Goal: Task Accomplishment & Management: Complete application form

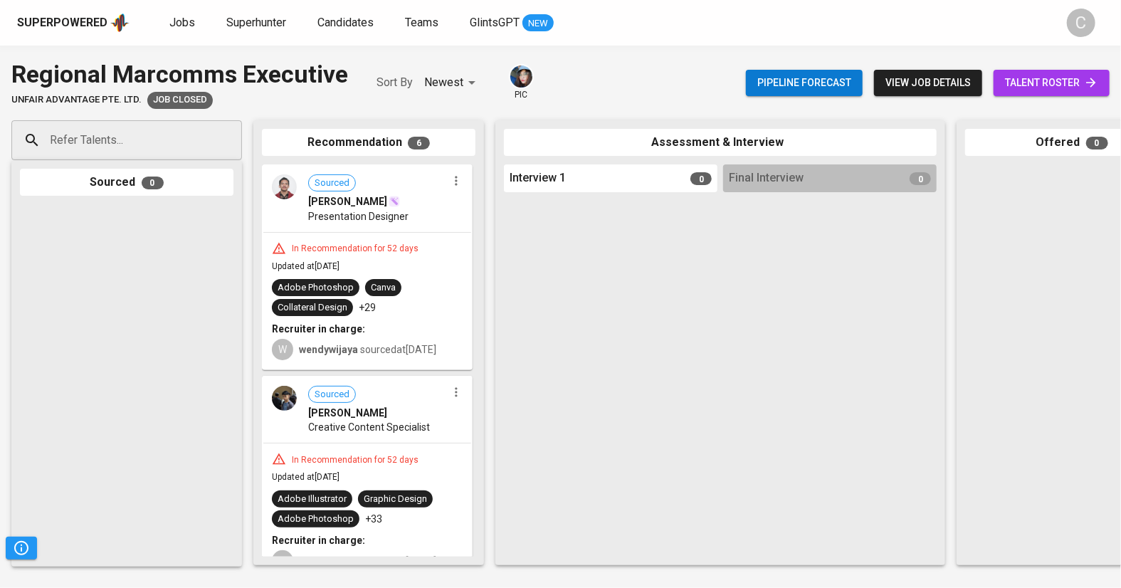
click at [249, 13] on div "Superpowered Jobs Superhunter Candidates Teams GlintsGPT NEW" at bounding box center [537, 22] width 1041 height 21
click at [255, 28] on span "Superhunter" at bounding box center [256, 23] width 60 height 14
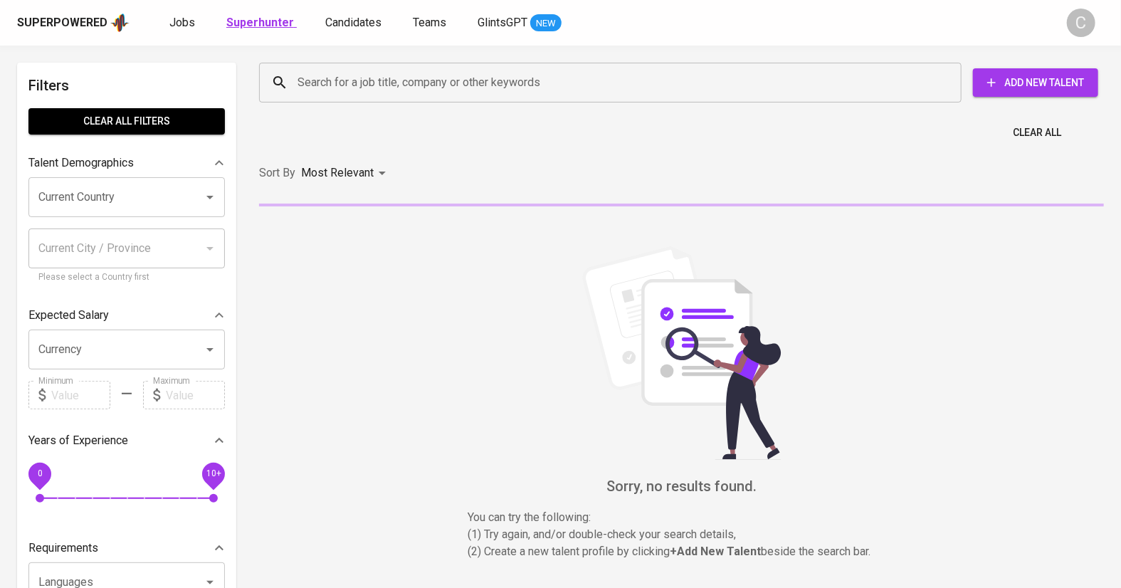
click at [255, 28] on b "Superhunter" at bounding box center [260, 23] width 68 height 14
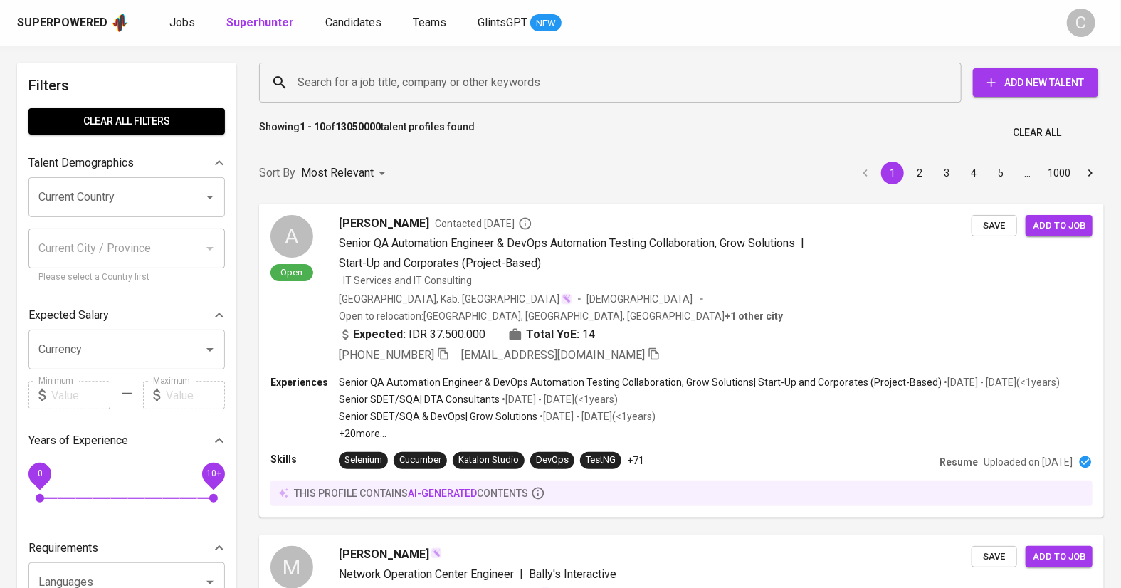
click at [430, 154] on div "Sort By Most Relevant MOST_RELEVANT 1 2 3 4 5 … 1000" at bounding box center [681, 173] width 862 height 43
click at [340, 87] on input "Search for a job title, company or other keywords" at bounding box center [614, 82] width 640 height 27
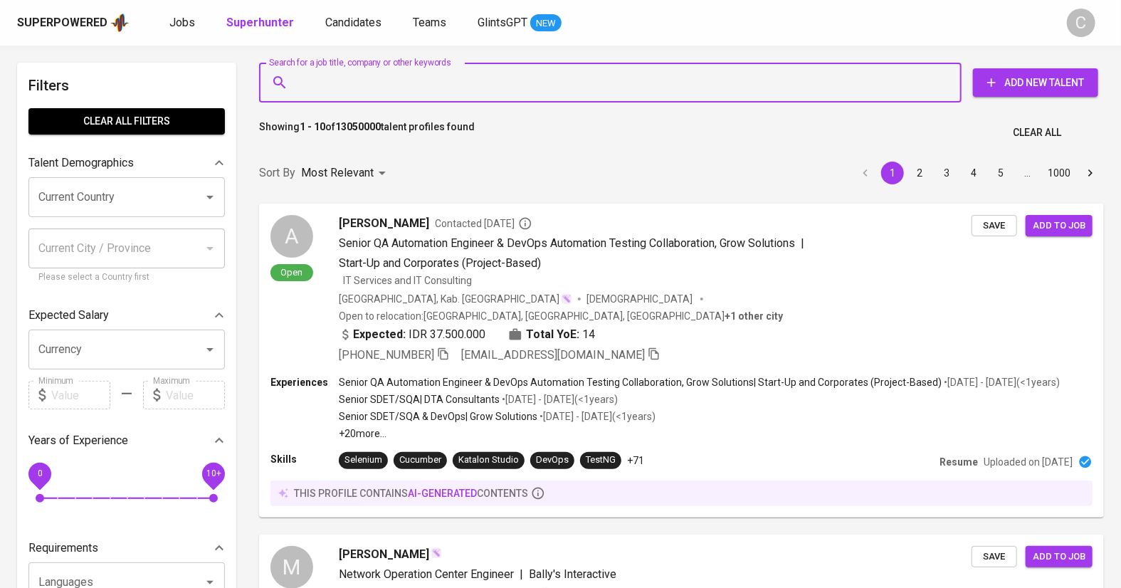
paste input "[EMAIL_ADDRESS][DOMAIN_NAME]"
type input "[EMAIL_ADDRESS][DOMAIN_NAME]"
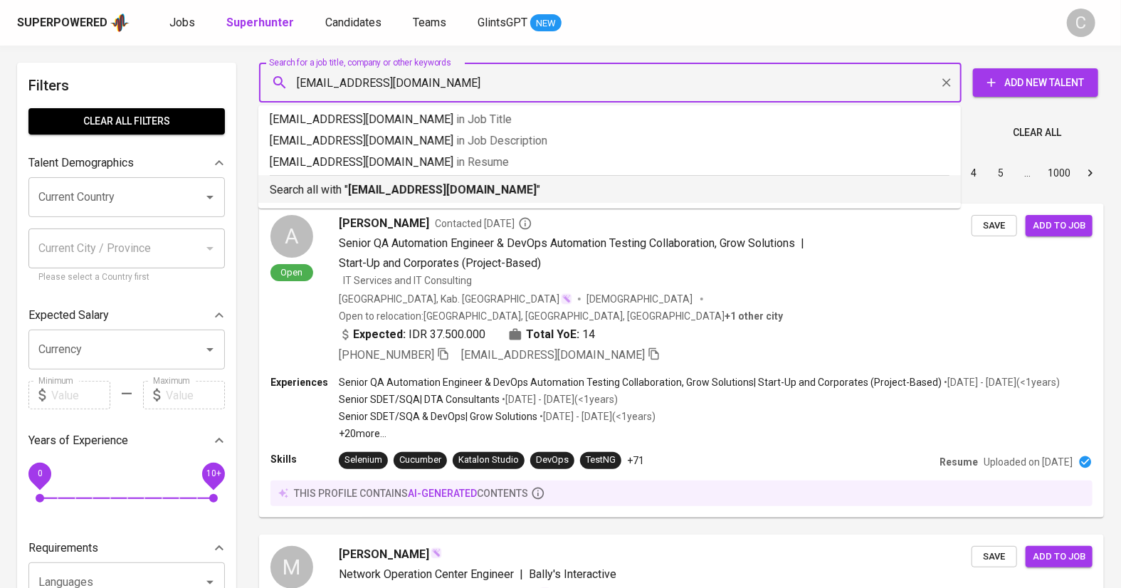
click at [359, 201] on li "Search all with " [EMAIL_ADDRESS][DOMAIN_NAME] "" at bounding box center [609, 189] width 702 height 28
click at [359, 181] on p "Most Relevant" at bounding box center [337, 172] width 73 height 17
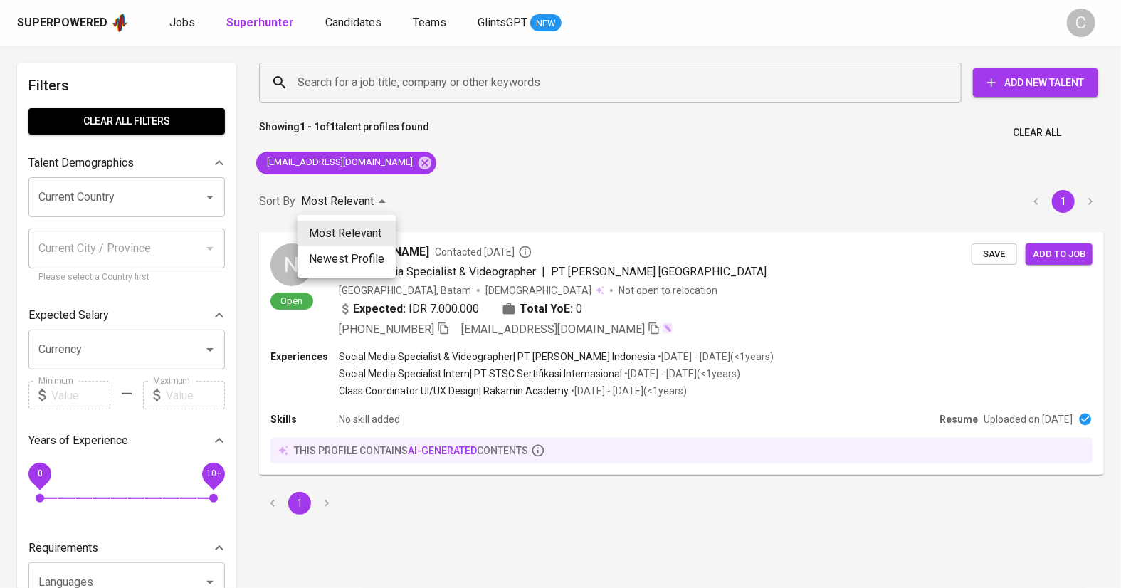
click at [997, 258] on div at bounding box center [560, 294] width 1121 height 588
click at [997, 258] on span "Save" at bounding box center [993, 254] width 31 height 16
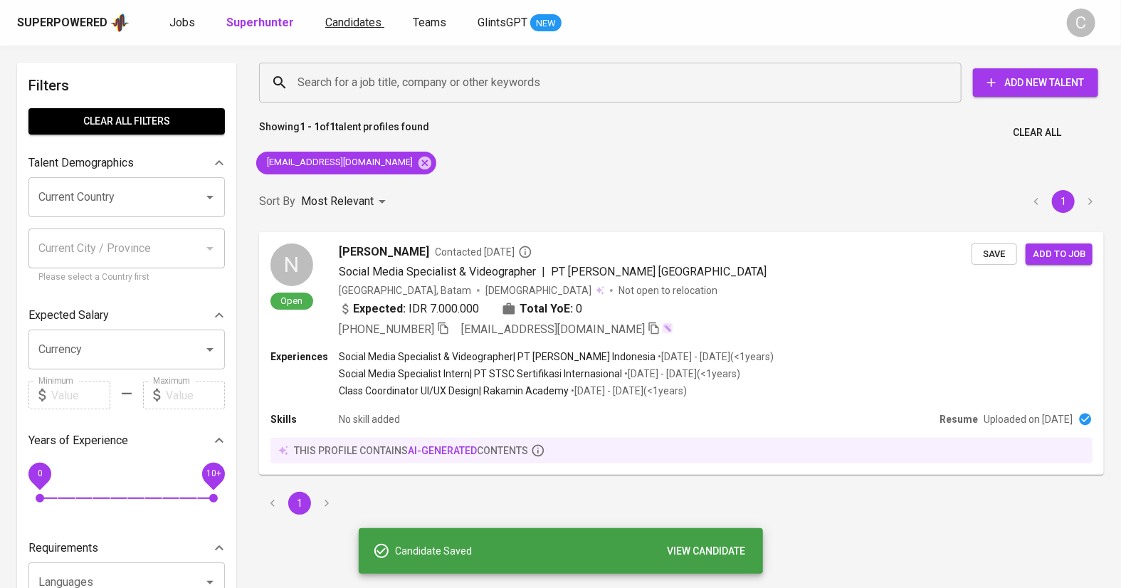
click at [346, 28] on span "Candidates" at bounding box center [353, 23] width 56 height 14
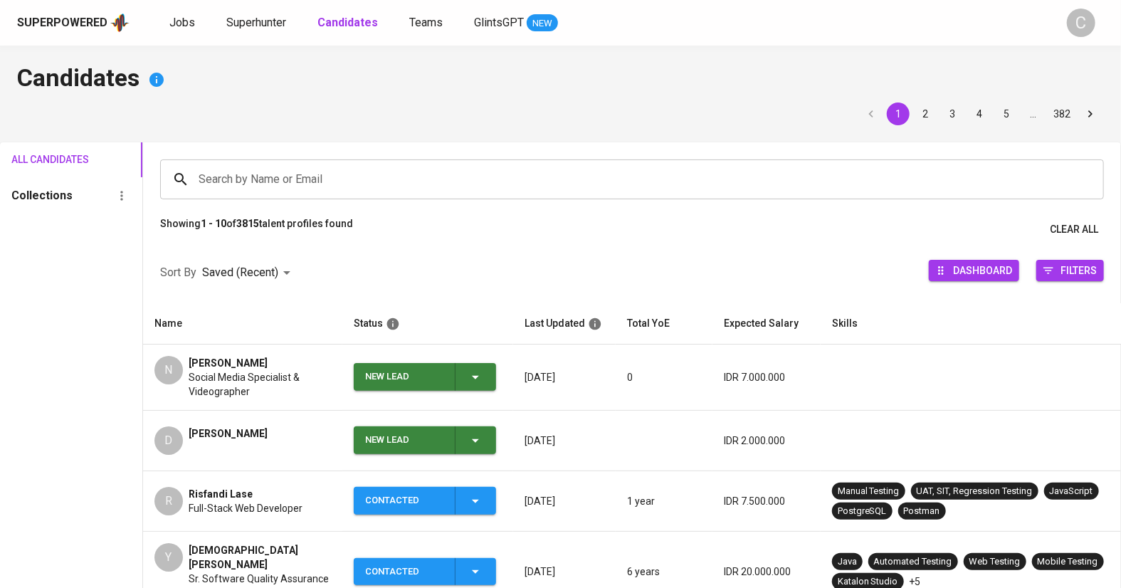
click at [475, 380] on icon "button" at bounding box center [475, 377] width 17 height 17
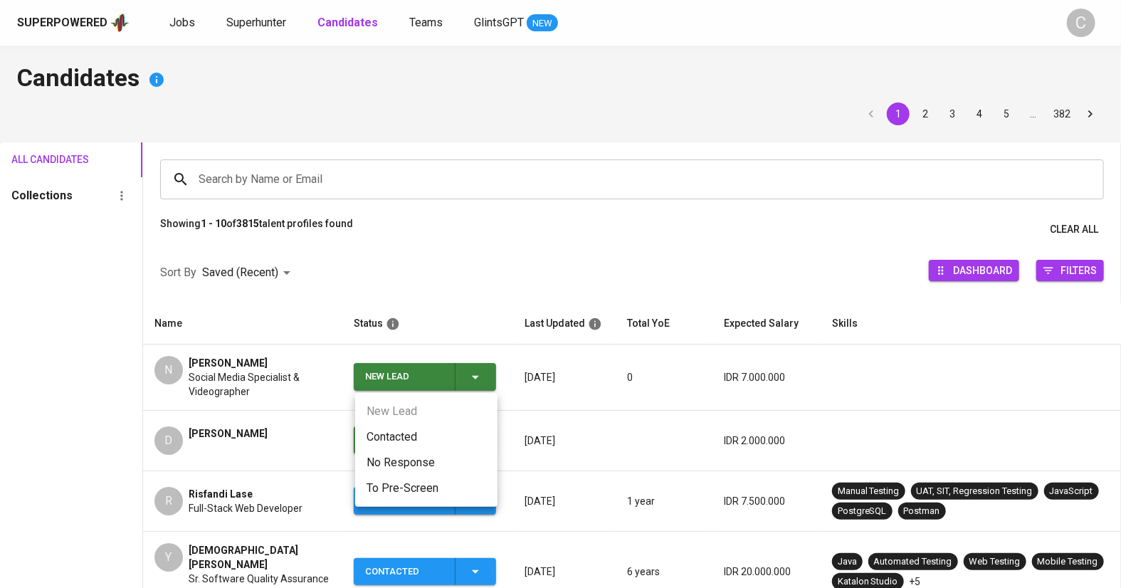
click at [402, 441] on li "Contacted" at bounding box center [426, 437] width 142 height 26
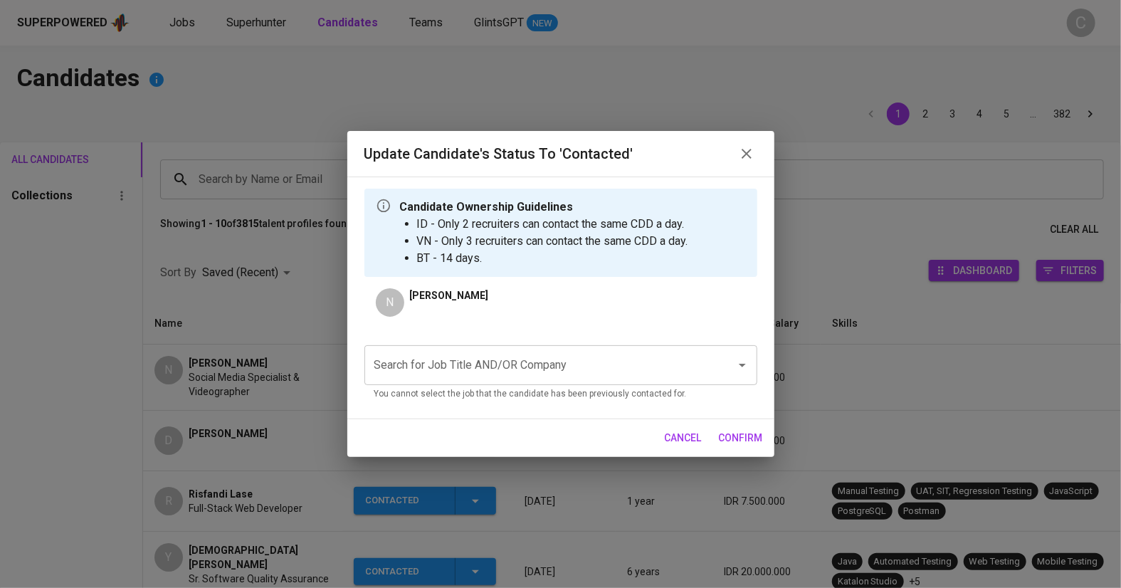
click at [457, 361] on input "Search for Job Title AND/OR Company" at bounding box center [541, 364] width 340 height 27
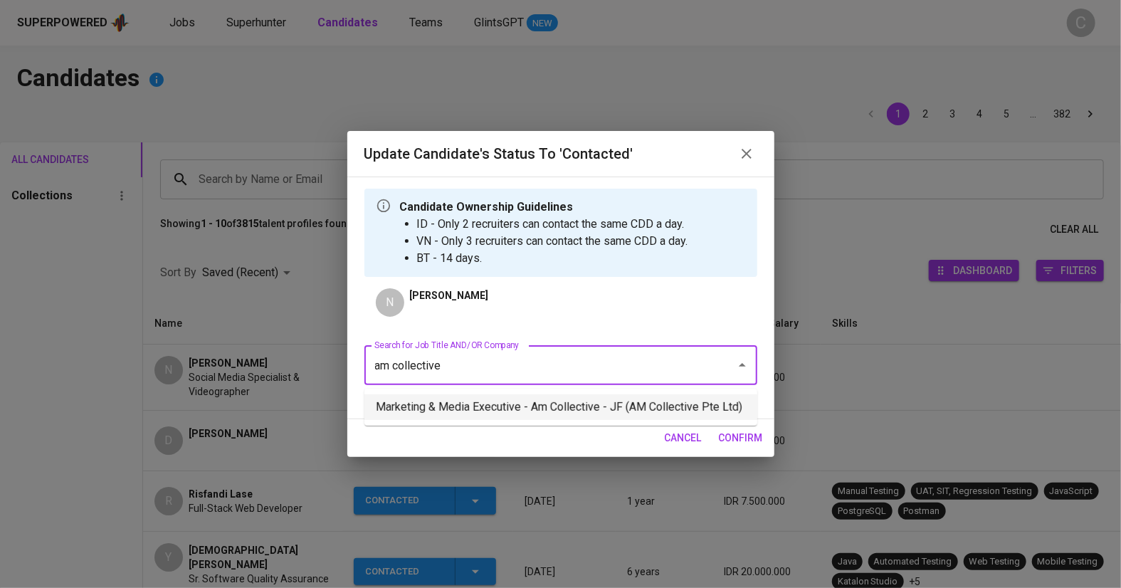
click at [433, 413] on li "Marketing & Media Executive - Am Collective - JF (AM Collective Pte Ltd)" at bounding box center [560, 407] width 393 height 26
type input "am collective"
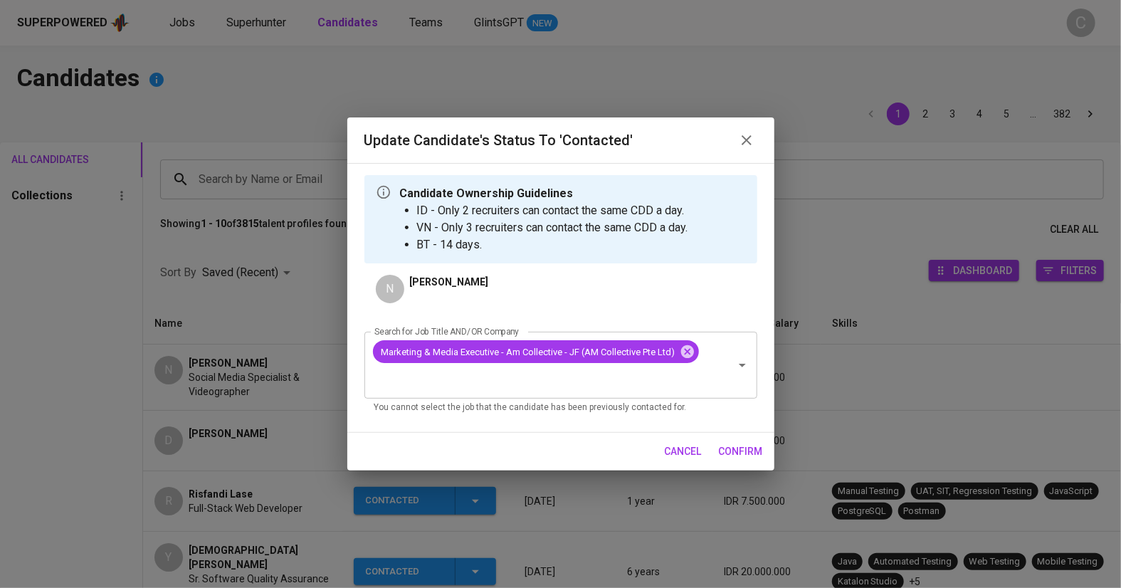
click at [744, 457] on span "confirm" at bounding box center [741, 452] width 44 height 18
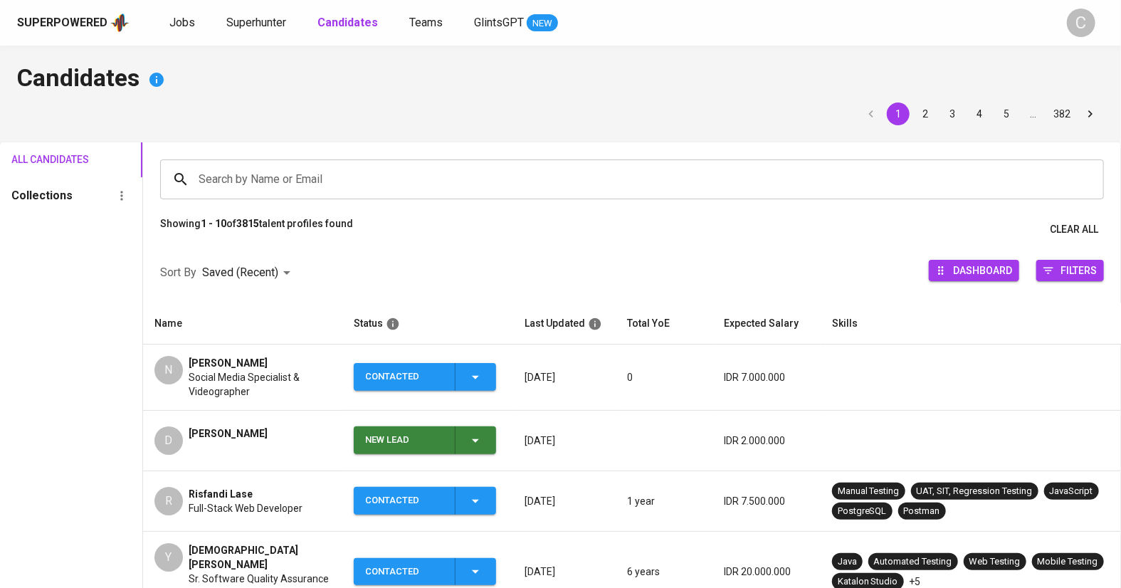
click at [228, 378] on span "Social Media Specialist & Videographer" at bounding box center [260, 384] width 142 height 28
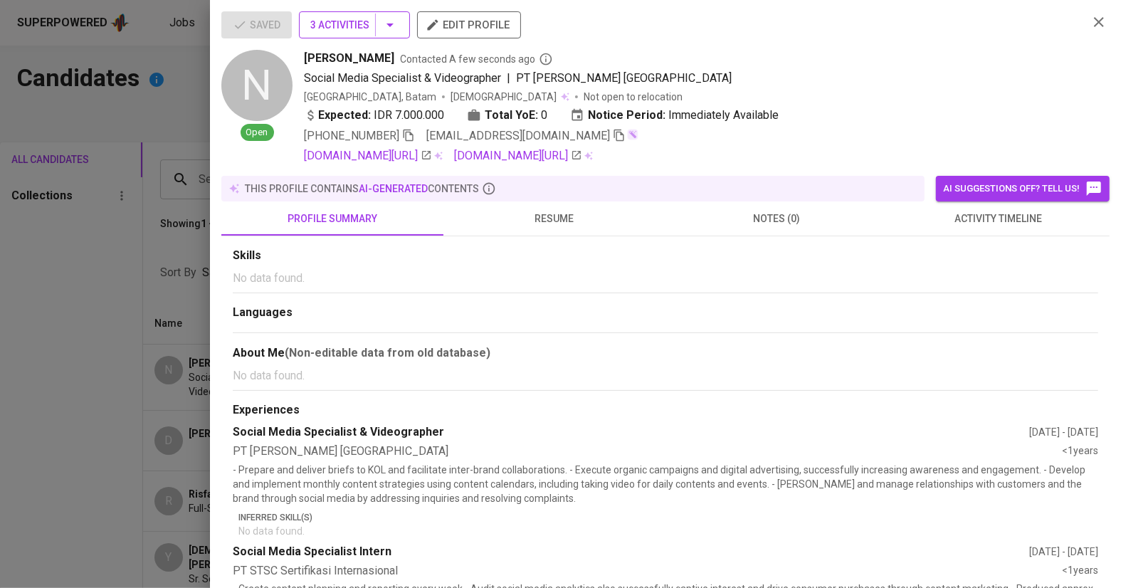
click at [361, 23] on span "3 Activities" at bounding box center [354, 25] width 88 height 18
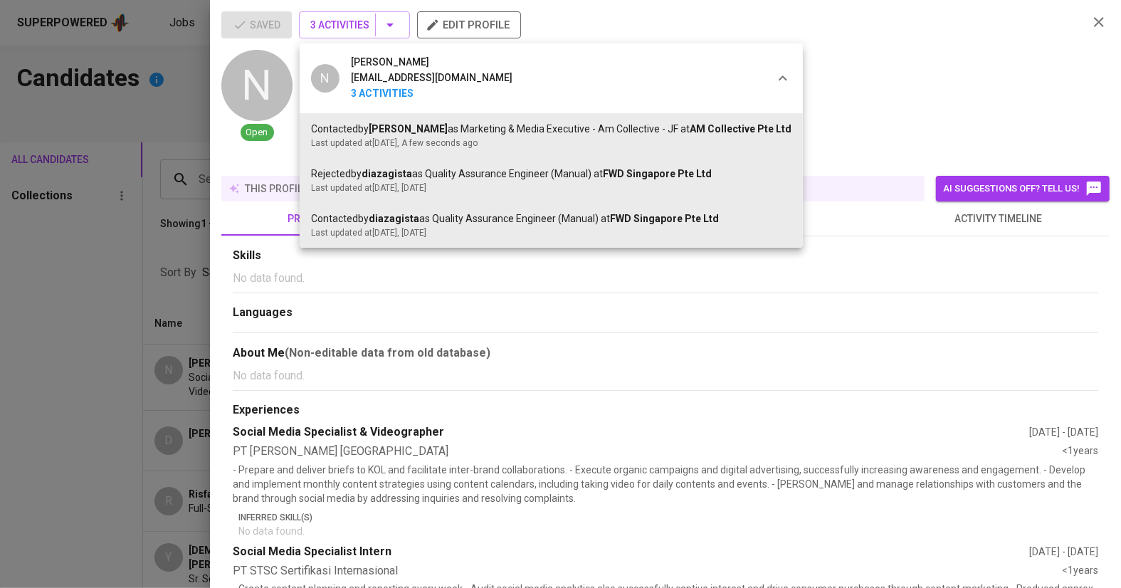
click at [161, 376] on div at bounding box center [560, 294] width 1121 height 588
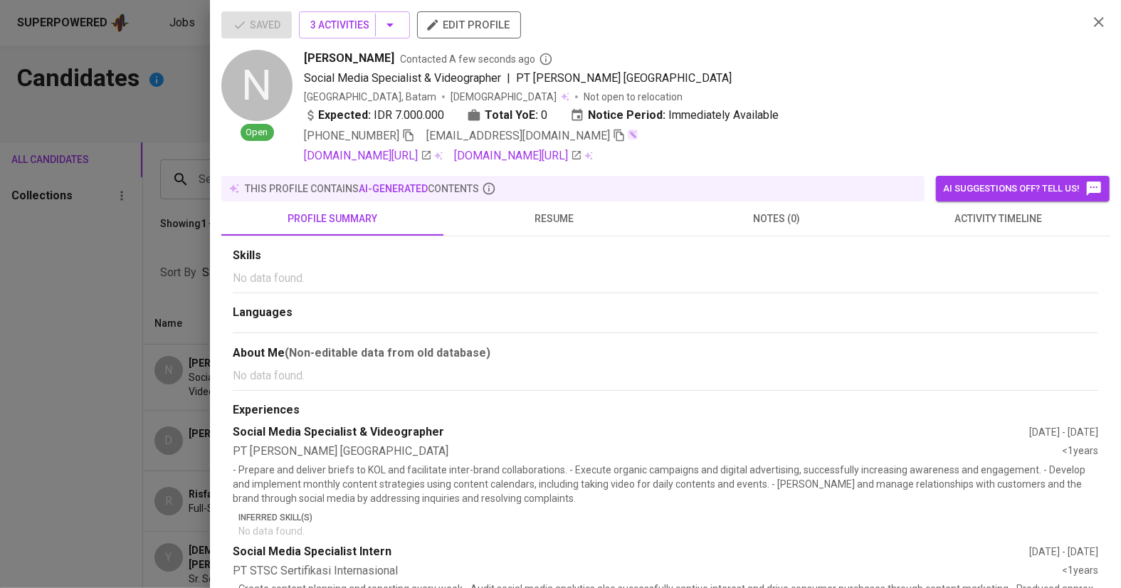
click at [161, 376] on div at bounding box center [560, 294] width 1121 height 588
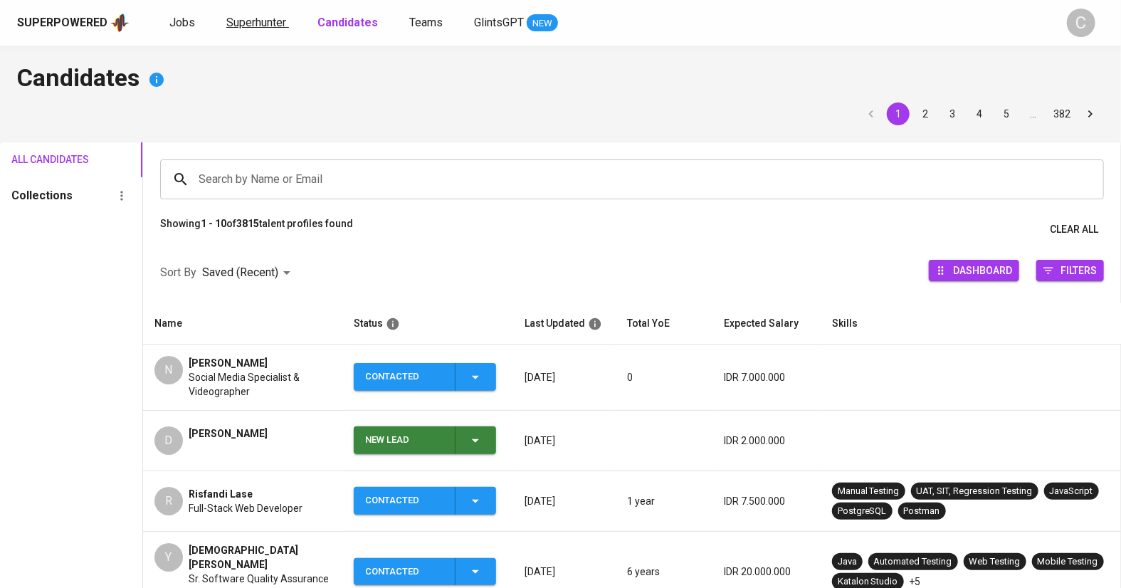
click at [245, 18] on span "Superhunter" at bounding box center [256, 23] width 60 height 14
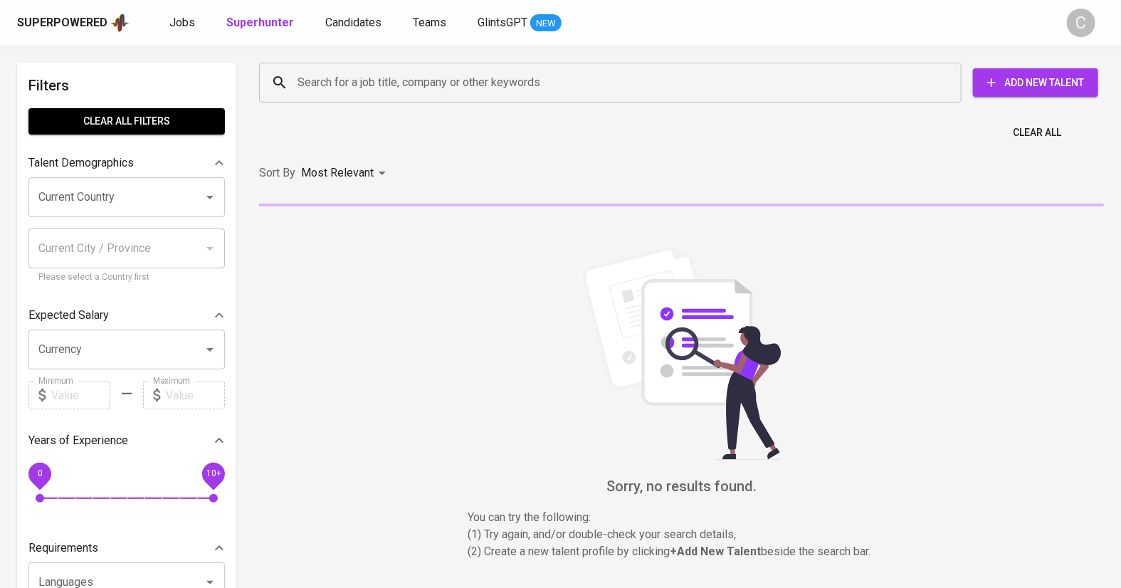
click at [332, 78] on input "Search for a job title, company or other keywords" at bounding box center [614, 82] width 640 height 27
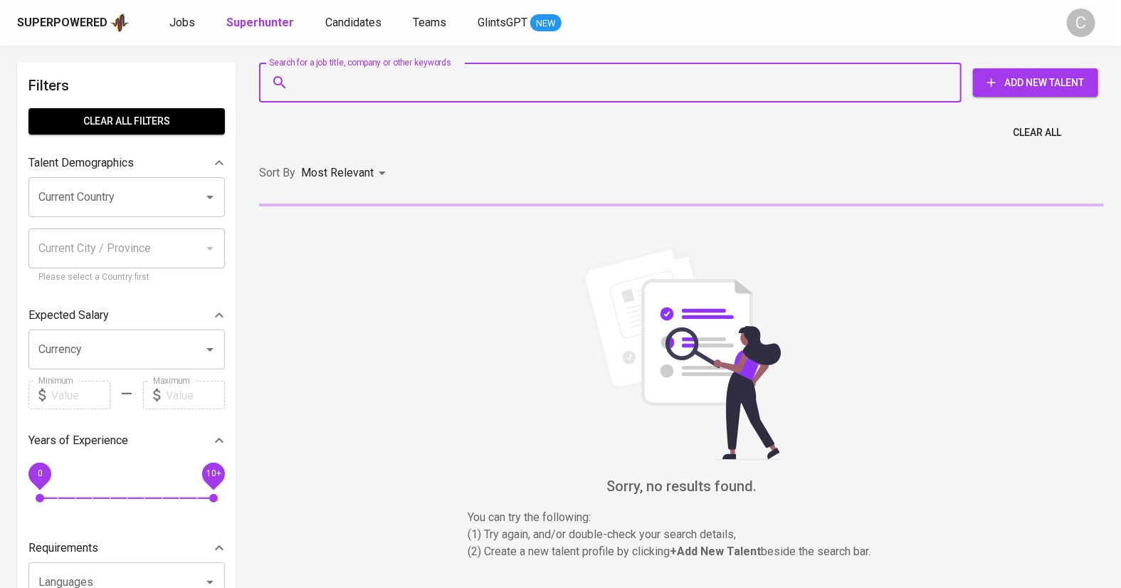
paste input "[DOMAIN_NAME][EMAIL_ADDRESS][DOMAIN_NAME]"
type input "[DOMAIN_NAME][EMAIL_ADDRESS][DOMAIN_NAME]"
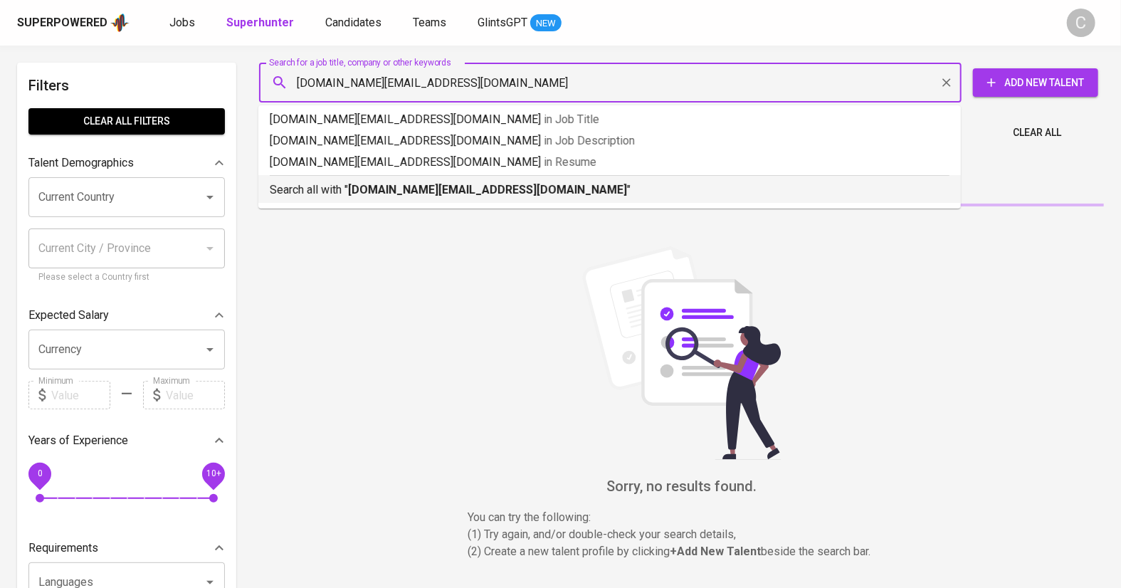
click at [368, 194] on b "[DOMAIN_NAME][EMAIL_ADDRESS][DOMAIN_NAME]" at bounding box center [487, 190] width 279 height 14
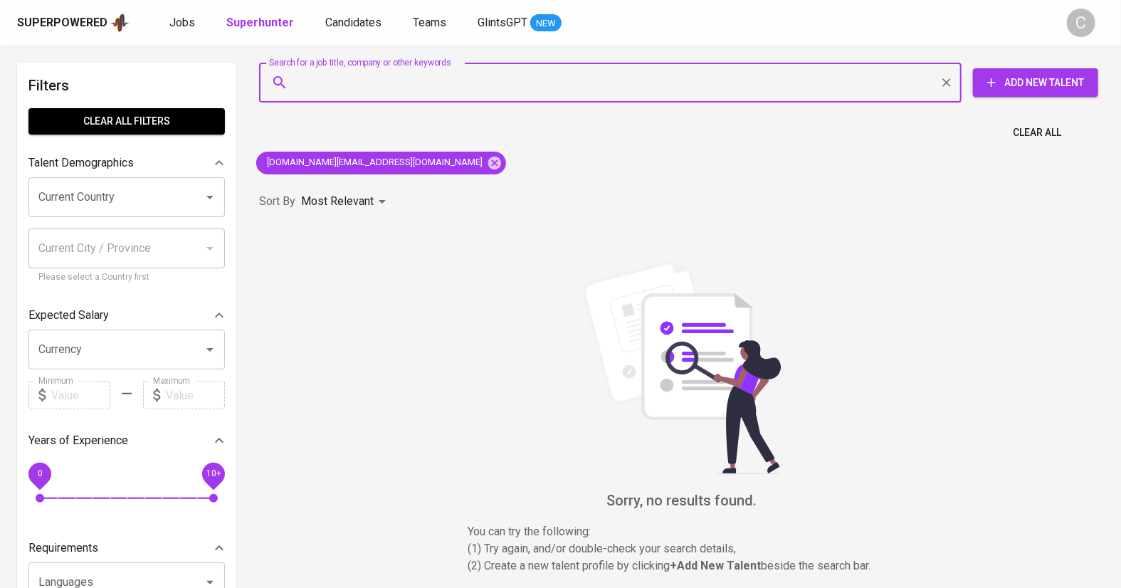
click at [1027, 81] on span "Add New Talent" at bounding box center [1035, 83] width 102 height 18
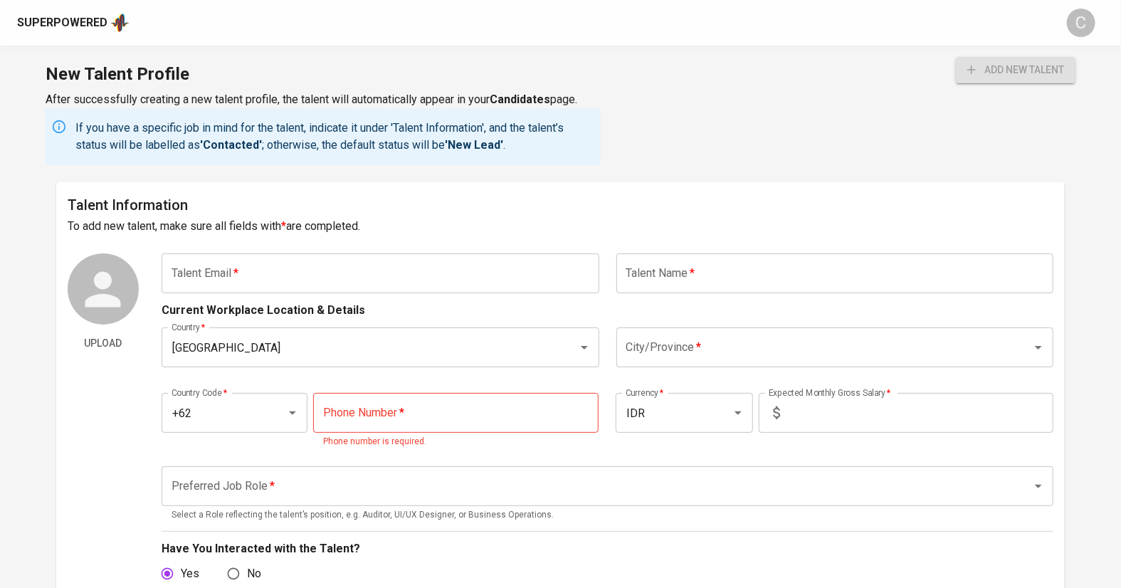
click at [275, 277] on input "text" at bounding box center [381, 273] width 438 height 40
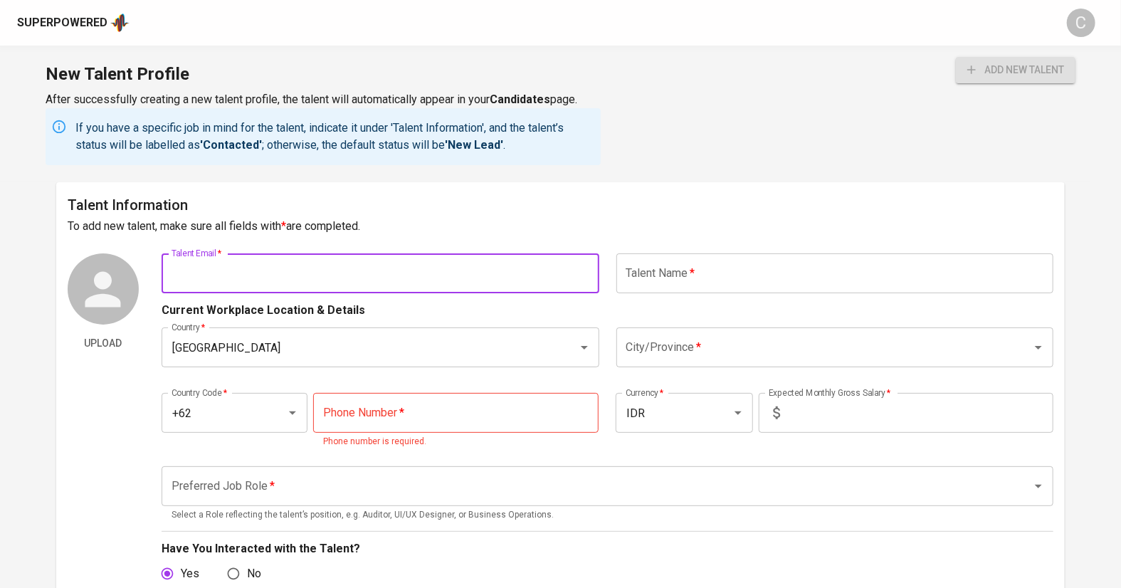
paste input "[DOMAIN_NAME][EMAIL_ADDRESS][DOMAIN_NAME]"
type input "[DOMAIN_NAME][EMAIL_ADDRESS][DOMAIN_NAME]"
click at [803, 280] on input "text" at bounding box center [835, 273] width 438 height 40
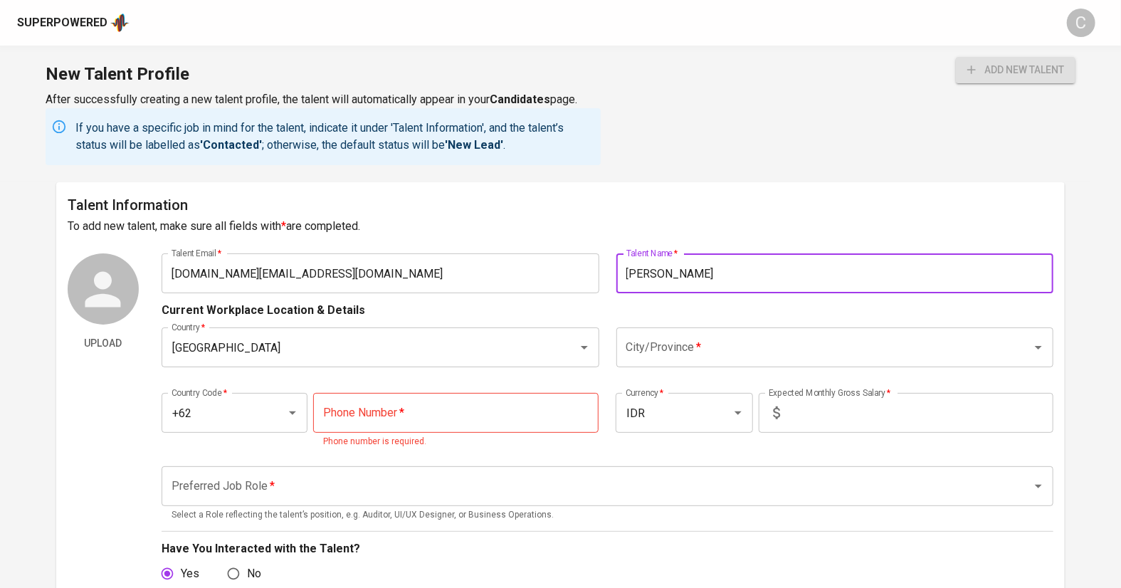
type input "[PERSON_NAME]"
click at [744, 355] on input "City/Province   *" at bounding box center [815, 347] width 385 height 27
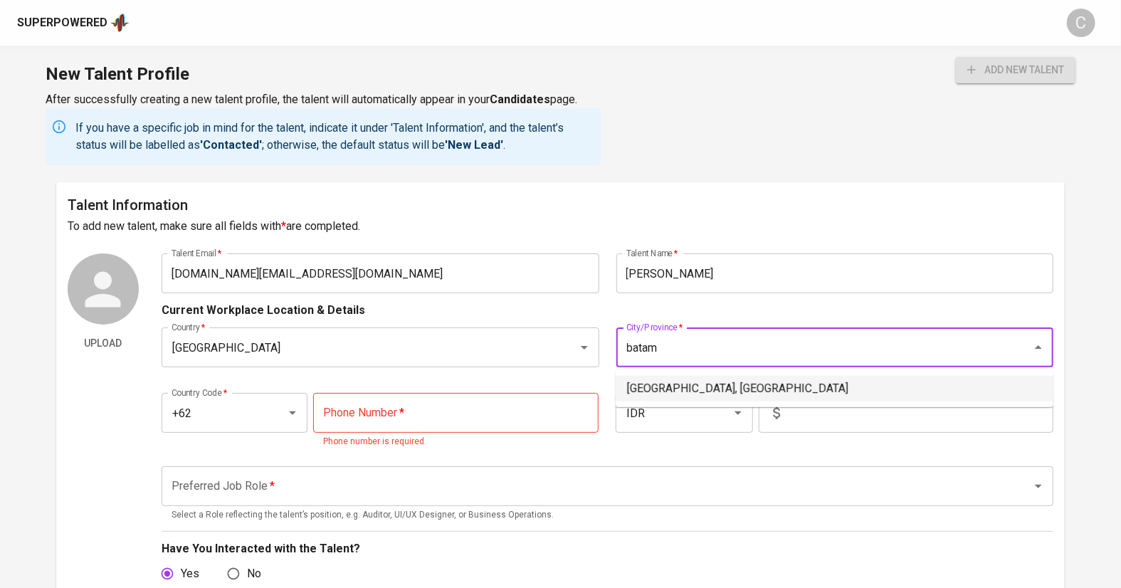
click at [699, 388] on li "[GEOGRAPHIC_DATA], [GEOGRAPHIC_DATA]" at bounding box center [834, 389] width 438 height 26
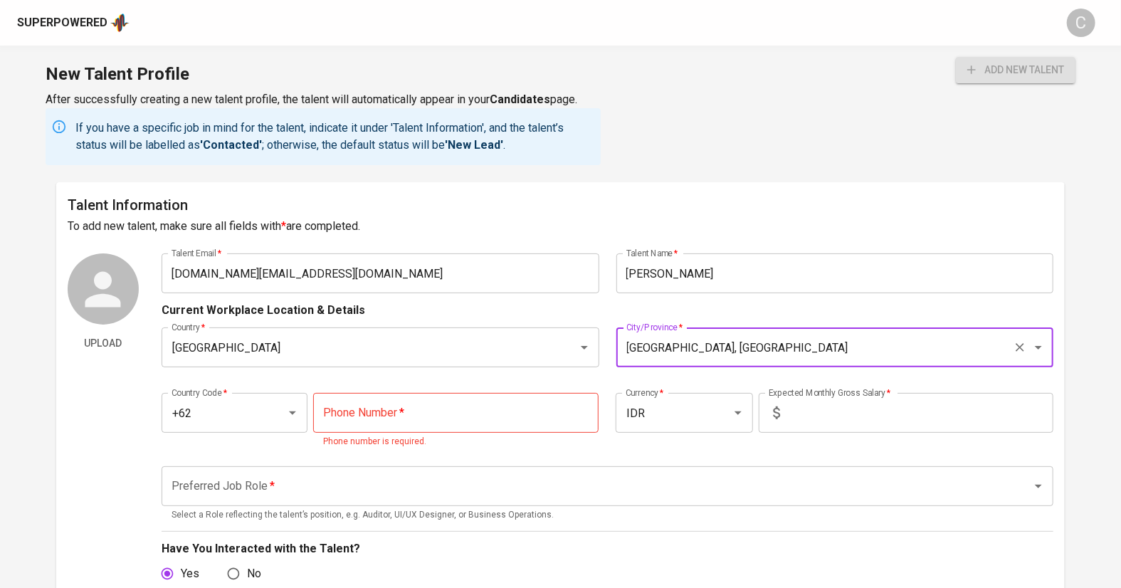
type input "[GEOGRAPHIC_DATA], [GEOGRAPHIC_DATA]"
click at [389, 405] on input "tel" at bounding box center [456, 413] width 286 height 40
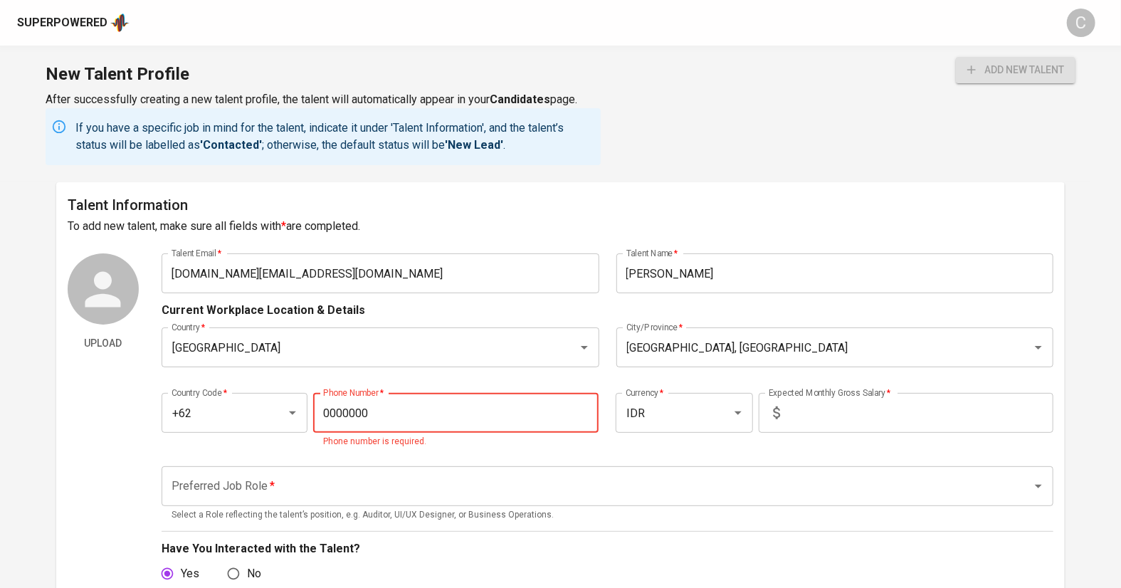
type input "0000000"
click at [791, 413] on input "text" at bounding box center [919, 413] width 268 height 40
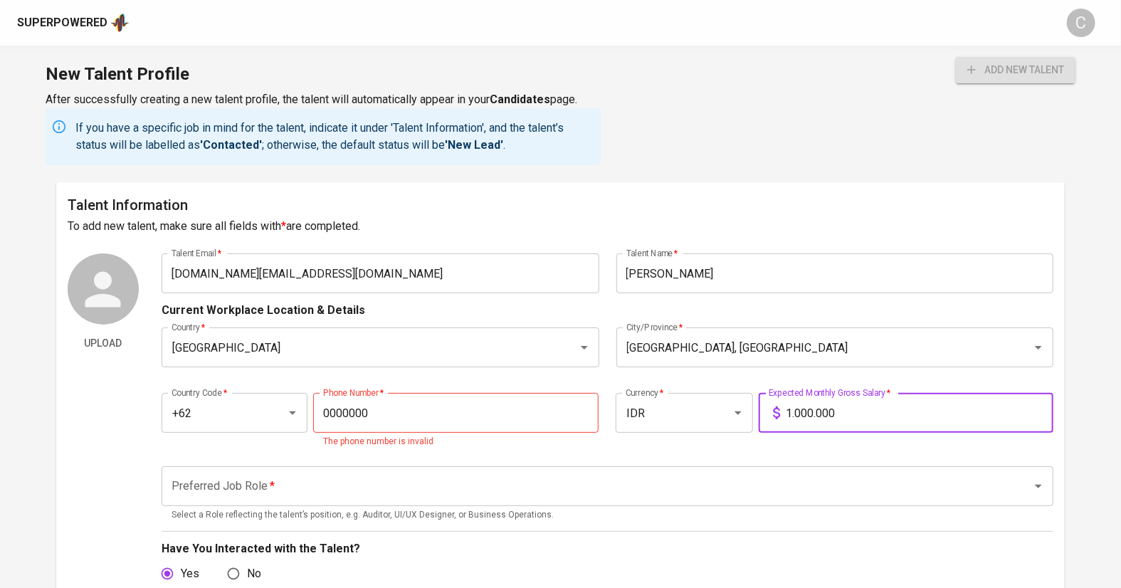
type input "1.000.000"
click at [396, 401] on input "0000000" at bounding box center [456, 413] width 286 height 40
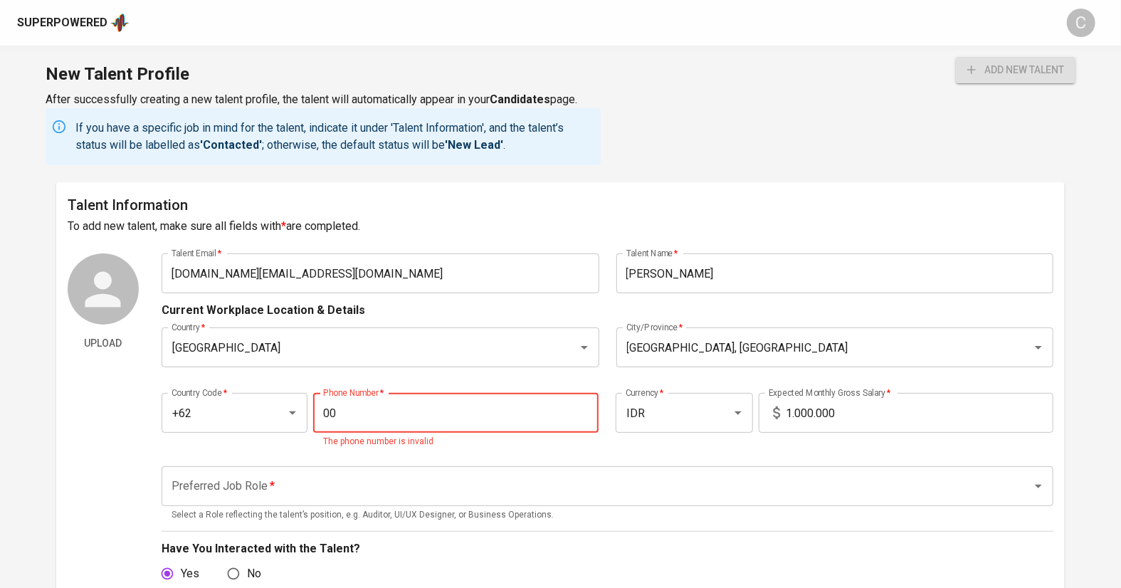
type input "0"
paste input "[PHONE_NUMBER]"
type input "[PHONE_NUMBER]"
click at [326, 483] on div "Preferred Job Role *" at bounding box center [608, 486] width 892 height 40
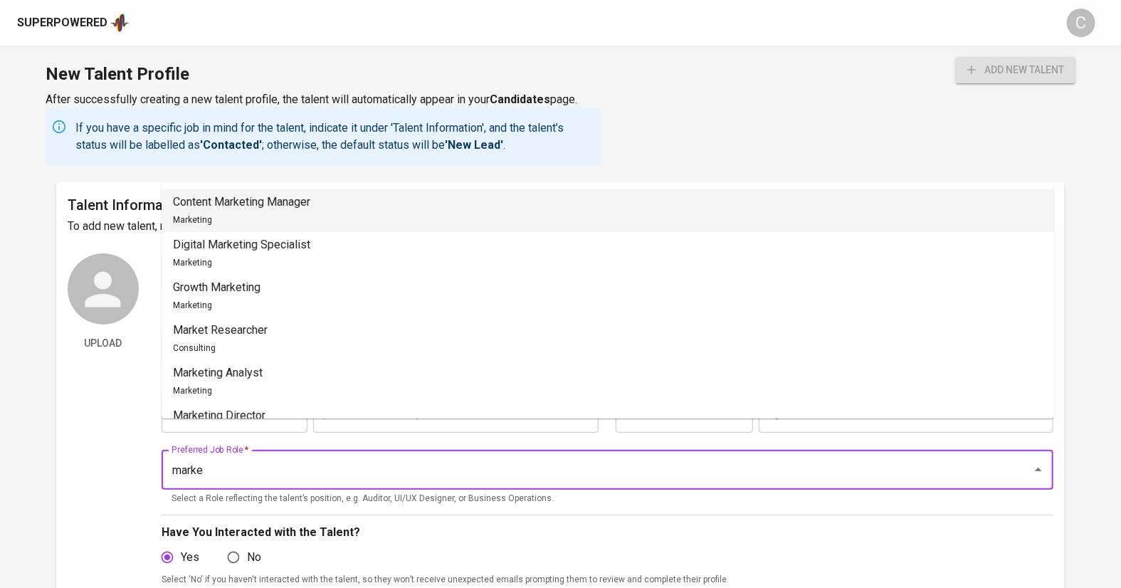
click at [268, 212] on div "Content Marketing Manager Marketing" at bounding box center [241, 211] width 137 height 34
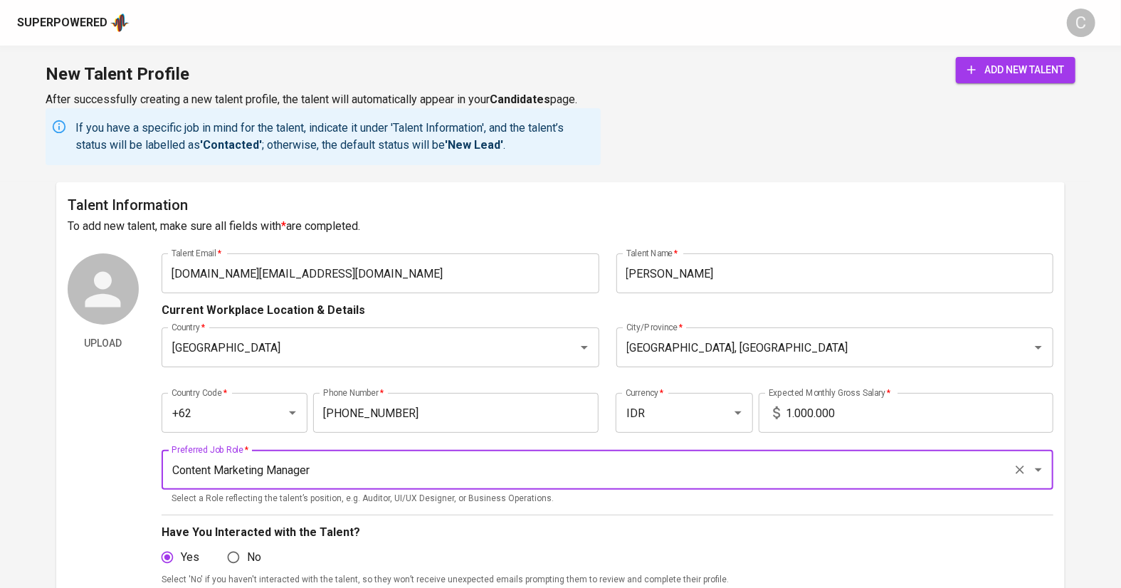
click at [339, 458] on input "Content Marketing Manager" at bounding box center [588, 469] width 840 height 27
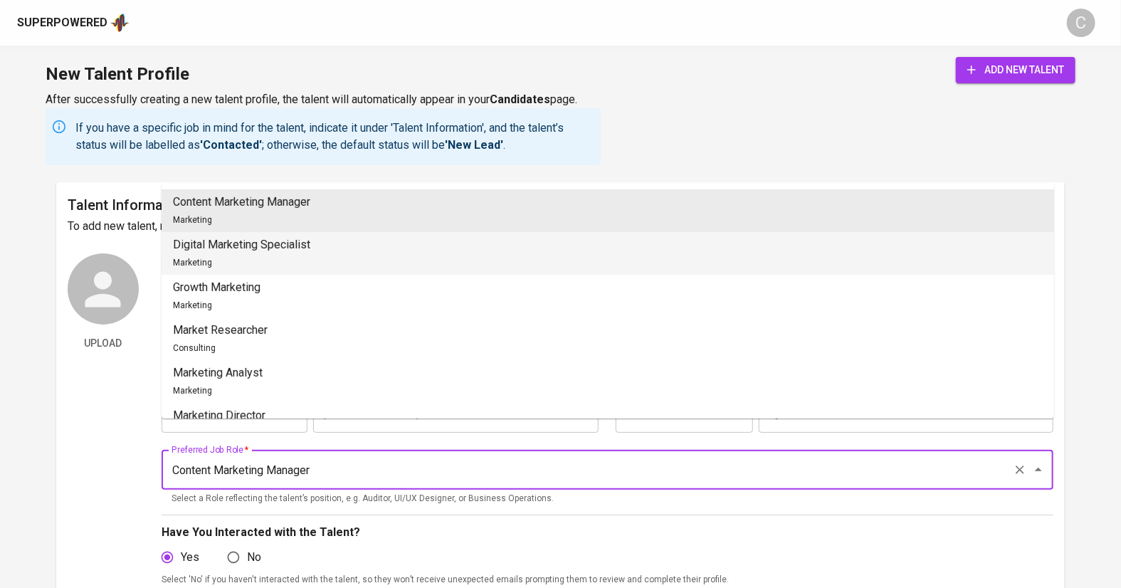
click at [309, 248] on p "Digital Marketing Specialist" at bounding box center [241, 244] width 137 height 17
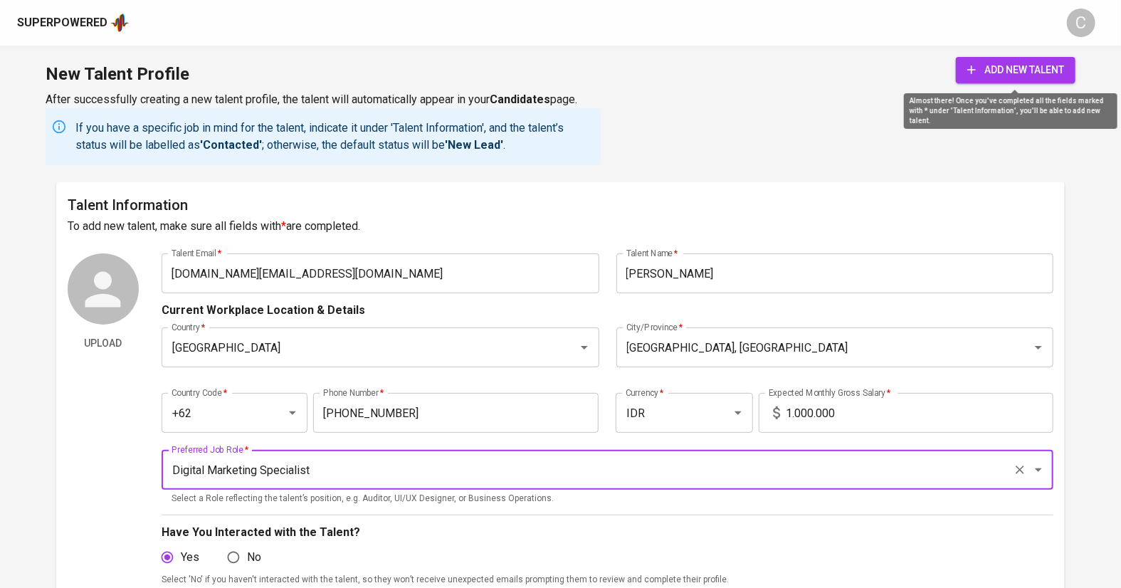
type input "Digital Marketing Specialist"
click at [1026, 70] on span "add new talent" at bounding box center [1015, 70] width 97 height 18
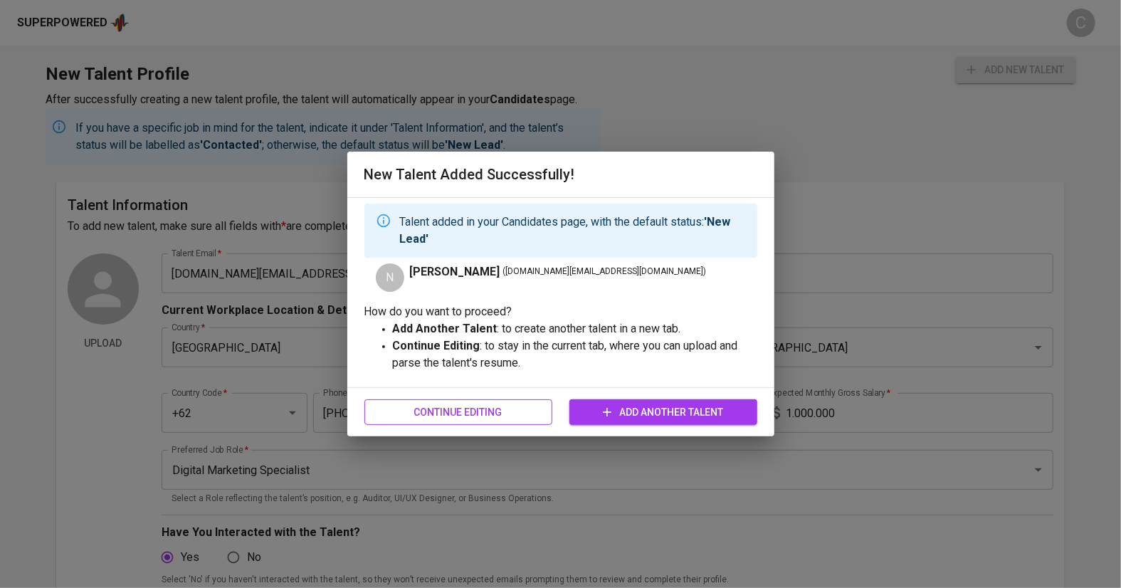
click at [420, 417] on span "Continue Editing" at bounding box center [458, 412] width 165 height 18
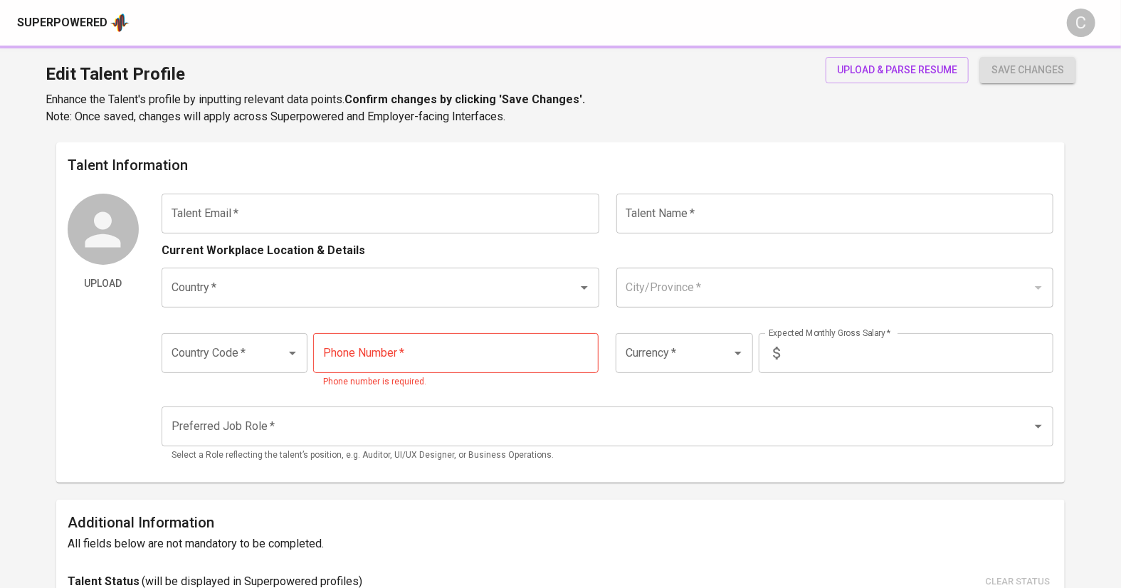
type input "[DOMAIN_NAME][EMAIL_ADDRESS][DOMAIN_NAME]"
type input "[PERSON_NAME]"
type input "[GEOGRAPHIC_DATA]"
type input "[GEOGRAPHIC_DATA], [GEOGRAPHIC_DATA]"
type input "+62"
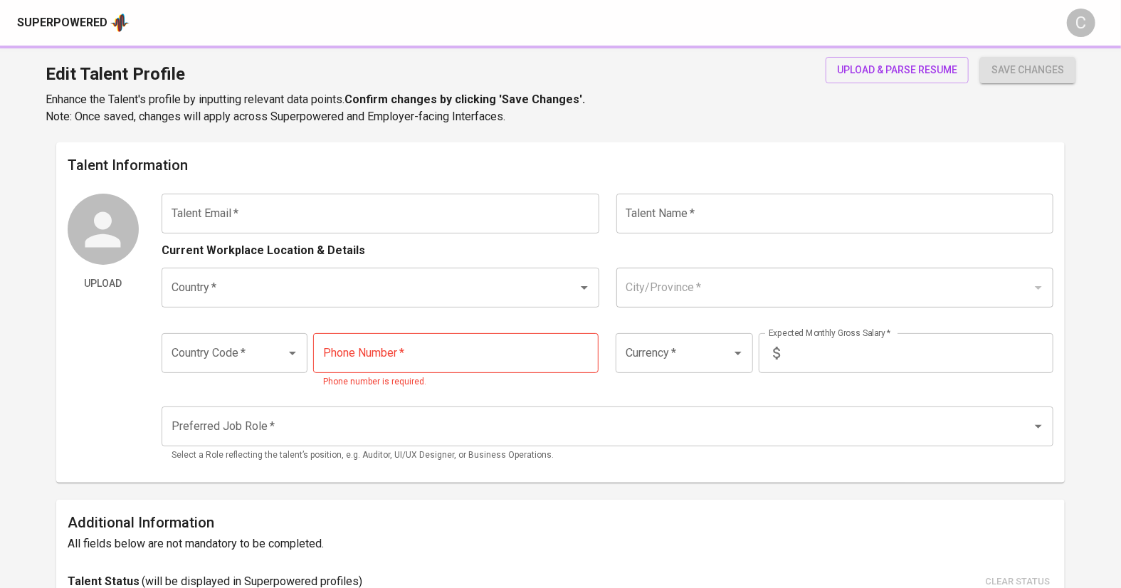
type input "[PHONE_NUMBER]"
type input "IDR"
type input "Digital Marketing Specialist"
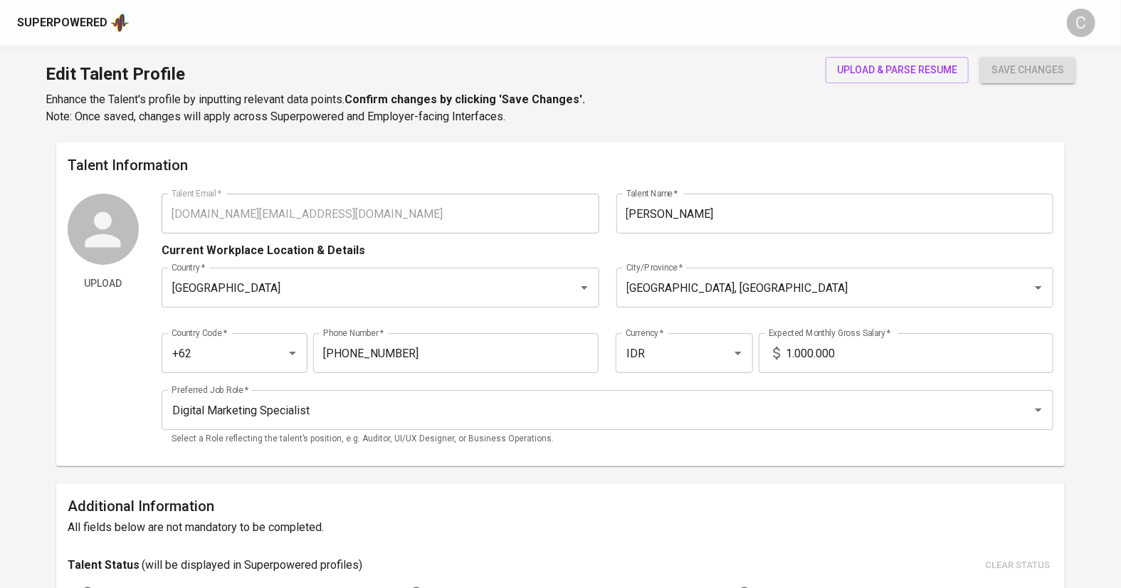
click at [62, 16] on div "Superpowered" at bounding box center [62, 23] width 90 height 16
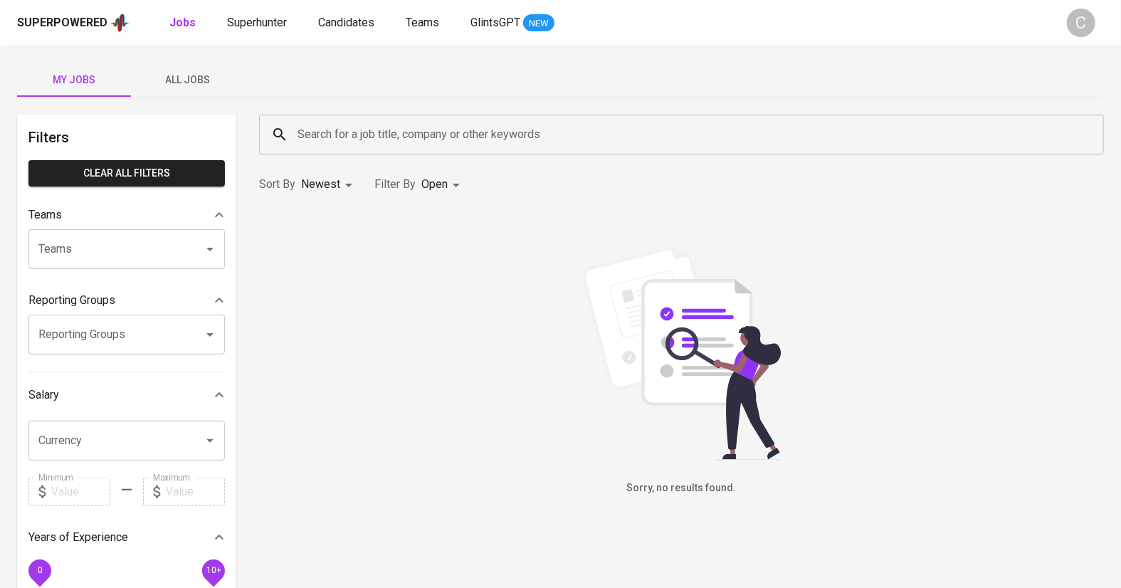
click at [344, 12] on div "Superpowered Jobs Superhunter Candidates Teams GlintsGPT NEW" at bounding box center [537, 22] width 1041 height 21
click at [348, 21] on span "Candidates" at bounding box center [346, 23] width 56 height 14
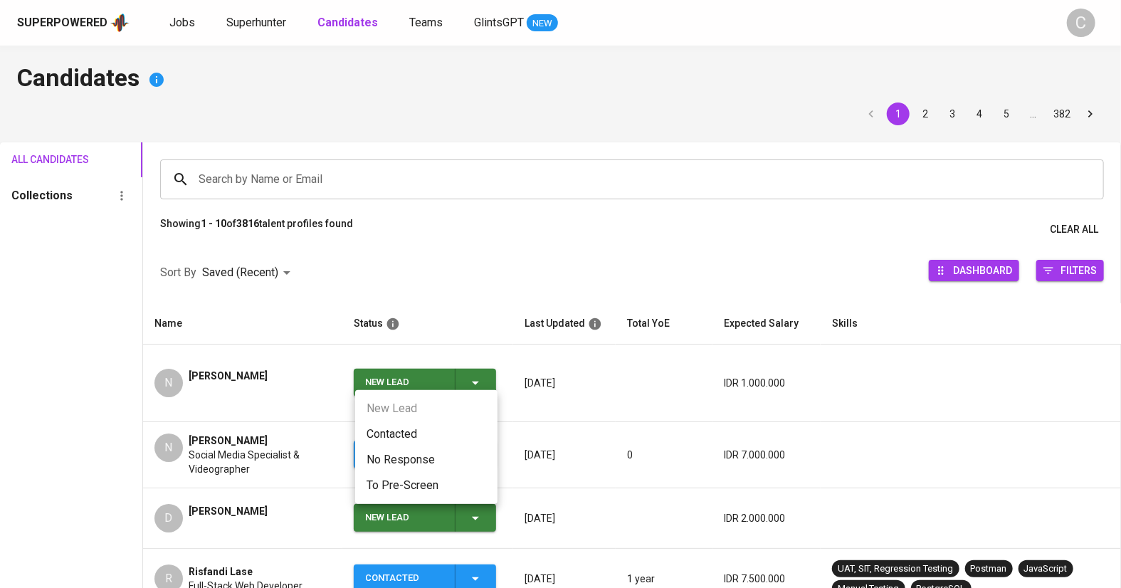
click at [390, 430] on li "Contacted" at bounding box center [426, 434] width 142 height 26
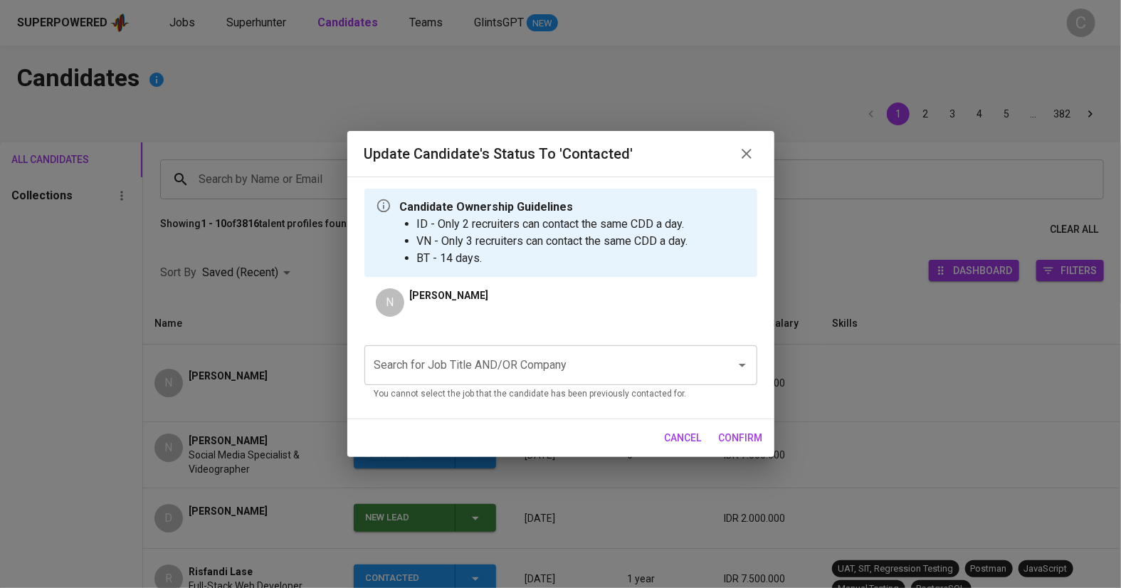
click at [445, 366] on input "Search for Job Title AND/OR Company" at bounding box center [541, 364] width 340 height 27
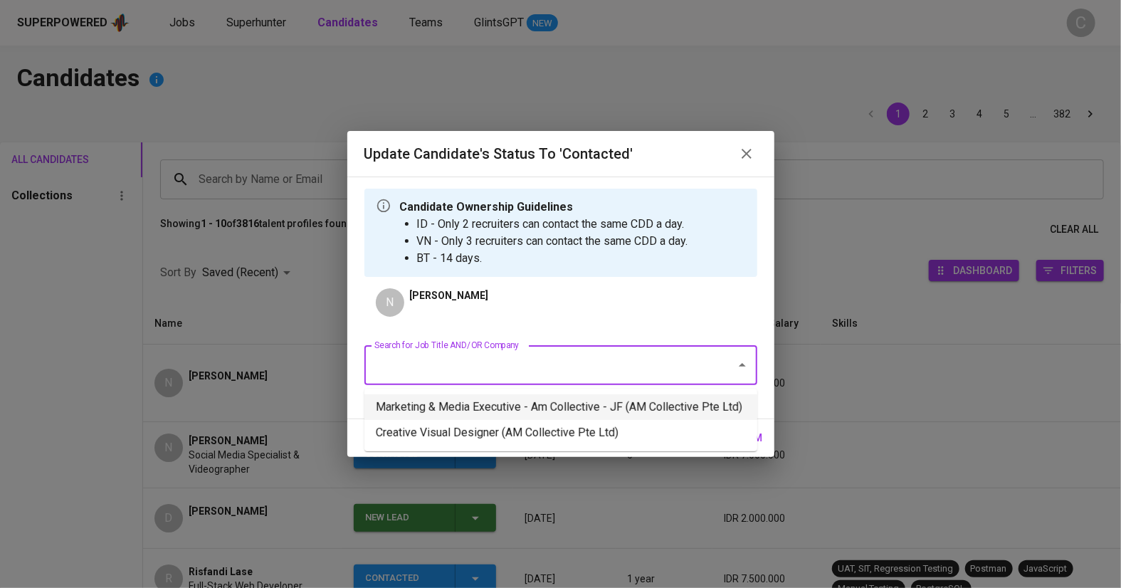
click at [449, 410] on li "Marketing & Media Executive - Am Collective - JF (AM Collective Pte Ltd)" at bounding box center [560, 407] width 393 height 26
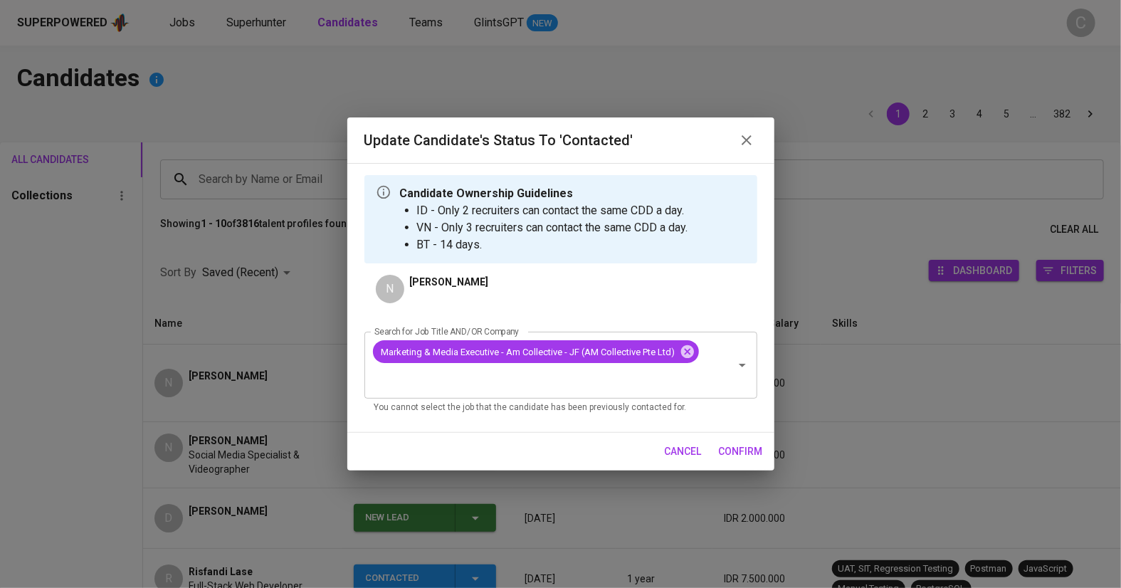
click at [746, 458] on span "confirm" at bounding box center [741, 452] width 44 height 18
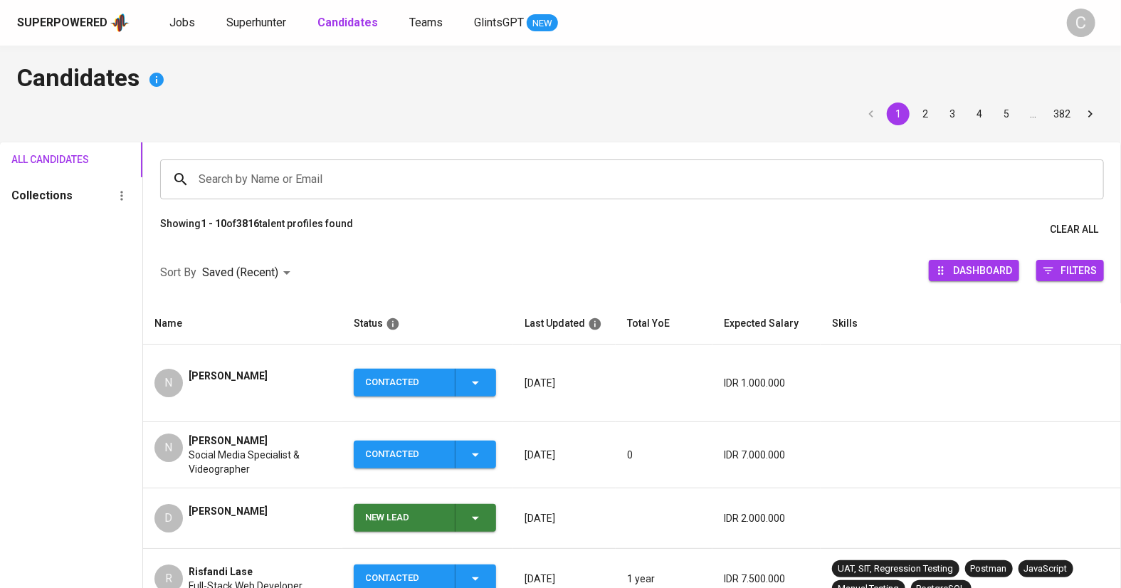
click at [266, 371] on div "N [PERSON_NAME]" at bounding box center [242, 383] width 176 height 28
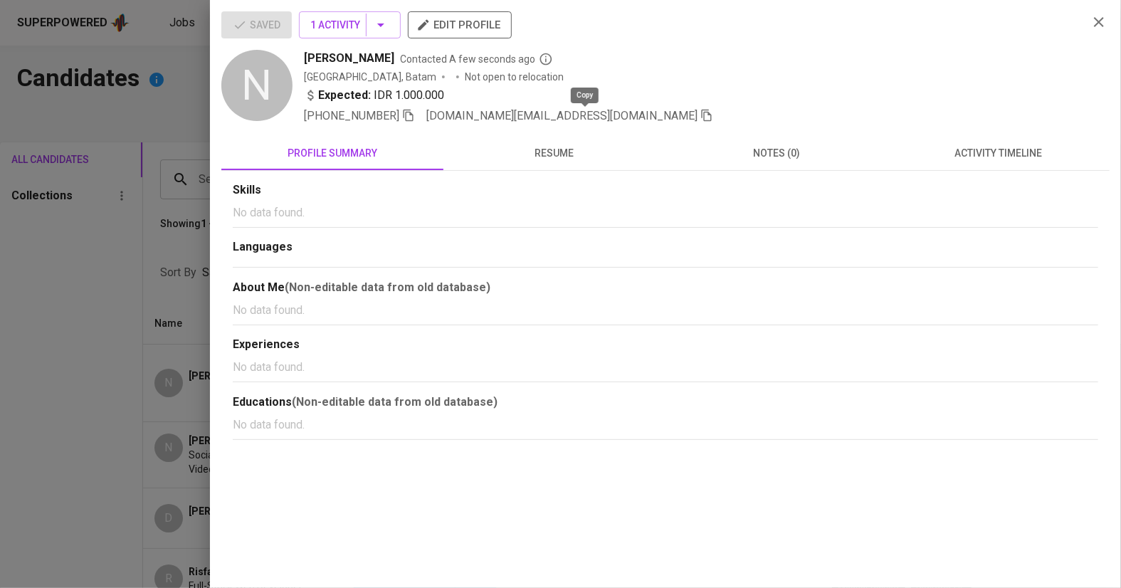
click at [700, 115] on icon "button" at bounding box center [706, 115] width 13 height 13
click at [39, 374] on div at bounding box center [560, 294] width 1121 height 588
